Goal: Transaction & Acquisition: Purchase product/service

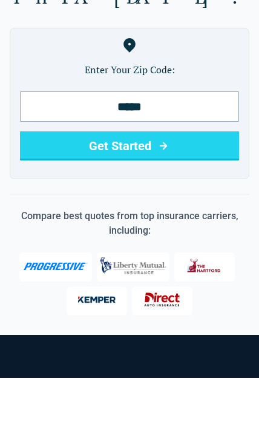
type input "*****"
click at [173, 199] on button "Get Started" at bounding box center [129, 213] width 219 height 29
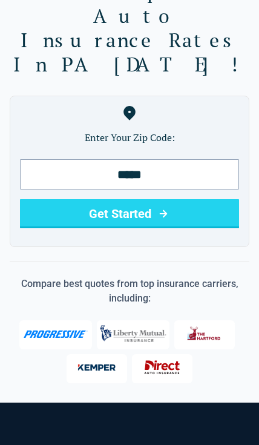
click at [196, 322] on img at bounding box center [204, 333] width 48 height 25
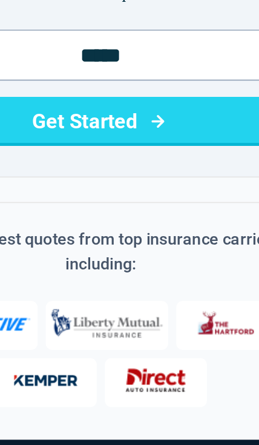
click at [138, 355] on img at bounding box center [162, 367] width 48 height 25
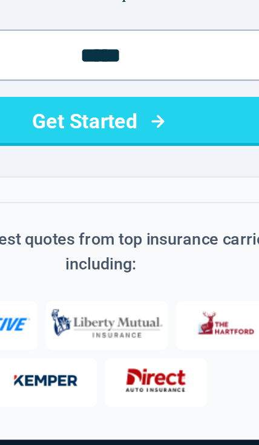
click at [138, 355] on img at bounding box center [162, 367] width 48 height 25
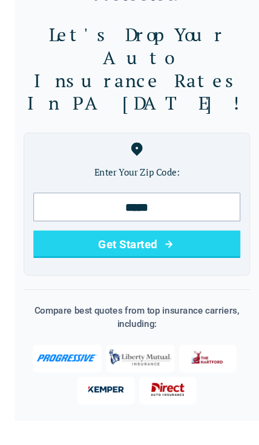
scroll to position [46, 0]
